Goal: Task Accomplishment & Management: Use online tool/utility

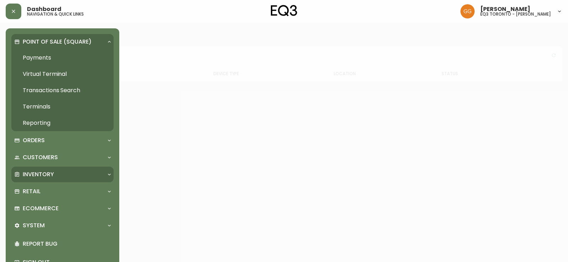
drag, startPoint x: 35, startPoint y: 179, endPoint x: 46, endPoint y: 188, distance: 13.9
click at [36, 180] on div "Inventory" at bounding box center [62, 175] width 102 height 16
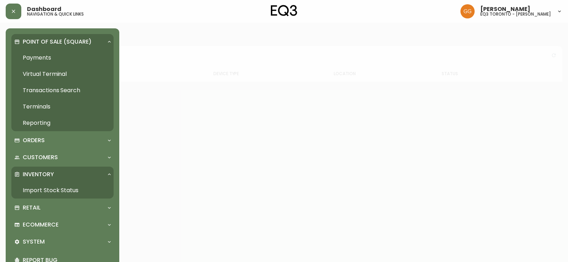
click at [46, 184] on link "Import Stock Status" at bounding box center [62, 190] width 102 height 16
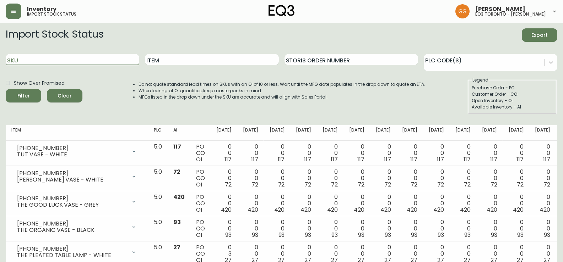
click at [68, 62] on input "SKU" at bounding box center [72, 59] width 133 height 11
paste input "3020-845-15-A"
click at [6, 89] on button "Filter" at bounding box center [23, 95] width 35 height 13
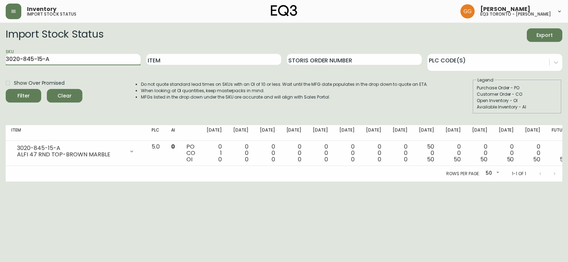
drag, startPoint x: 69, startPoint y: 64, endPoint x: 0, endPoint y: 26, distance: 78.9
click at [0, 26] on main "Import Stock Status Export SKU 3020-845-15-A Item Storis Order Number PLC Code(…" at bounding box center [284, 102] width 568 height 159
paste input "B"
type input "3020-845-15-B"
click at [6, 89] on button "Filter" at bounding box center [23, 95] width 35 height 13
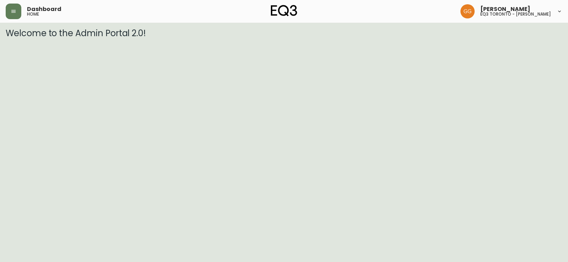
click at [25, 10] on div "Dashboard home" at bounding box center [99, 12] width 186 height 16
click at [20, 11] on button "button" at bounding box center [14, 12] width 16 height 16
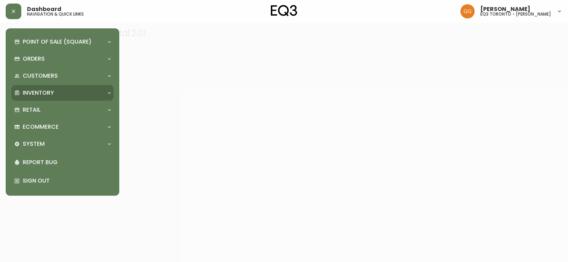
click at [60, 93] on div "Inventory" at bounding box center [58, 93] width 89 height 8
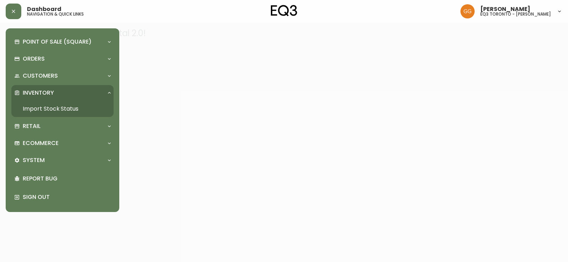
click at [58, 108] on link "Import Stock Status" at bounding box center [62, 109] width 102 height 16
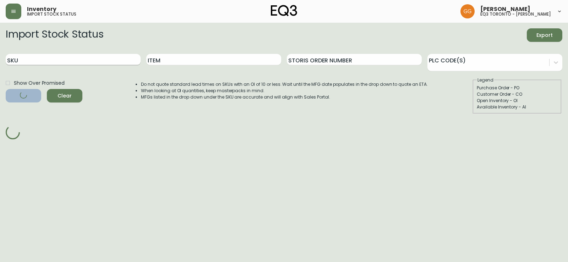
click at [62, 60] on input "SKU" at bounding box center [73, 59] width 135 height 11
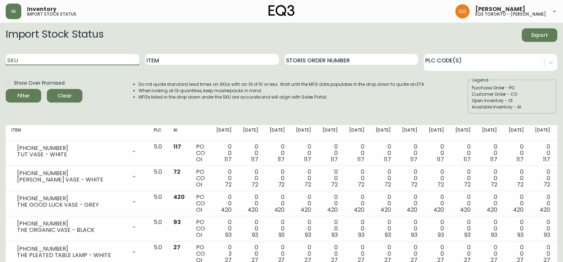
paste input "3020-845-15-A"
click at [6, 89] on button "Filter" at bounding box center [23, 95] width 35 height 13
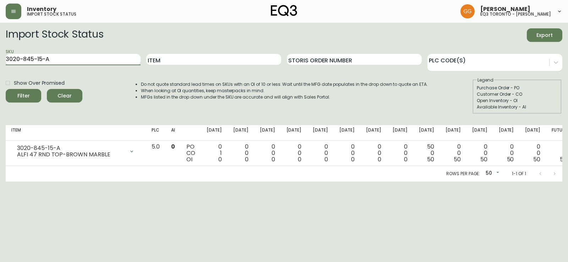
drag, startPoint x: 58, startPoint y: 56, endPoint x: 0, endPoint y: 50, distance: 58.1
click at [0, 50] on main "Import Stock Status Export SKU 3020-845-15-A Item Storis Order Number PLC Code(…" at bounding box center [284, 102] width 568 height 159
paste input "6-15-B"
type input "3020-846-15-B"
click at [6, 89] on button "Filter" at bounding box center [23, 95] width 35 height 13
